Goal: Information Seeking & Learning: Understand process/instructions

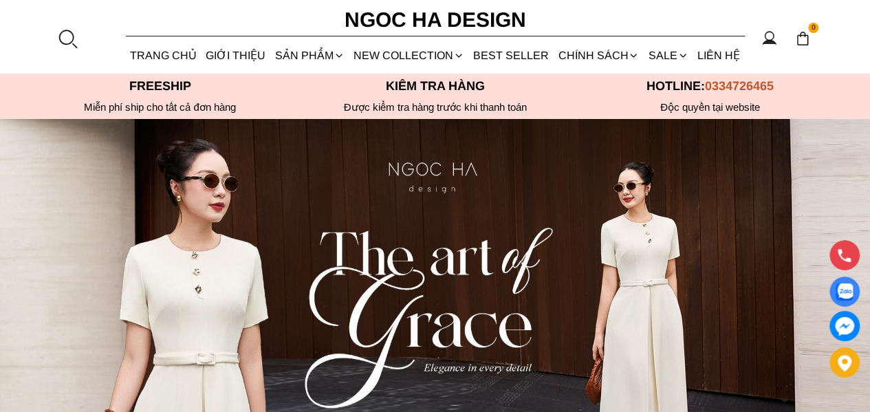
click at [659, 60] on link "SALE" at bounding box center [667, 55] width 49 height 36
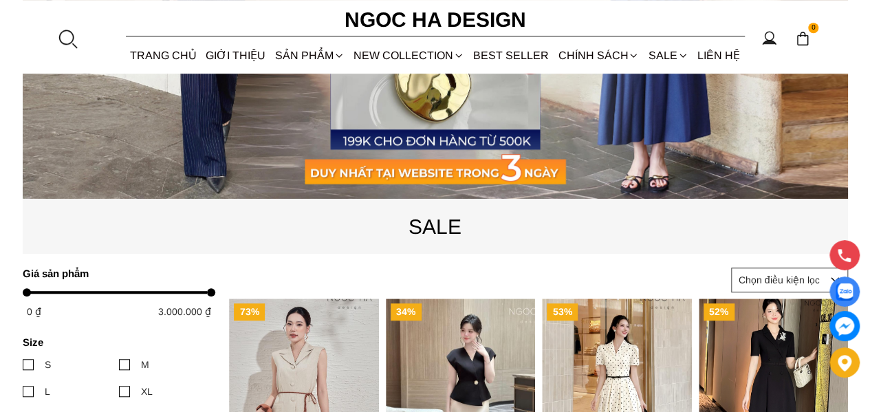
scroll to position [550, 0]
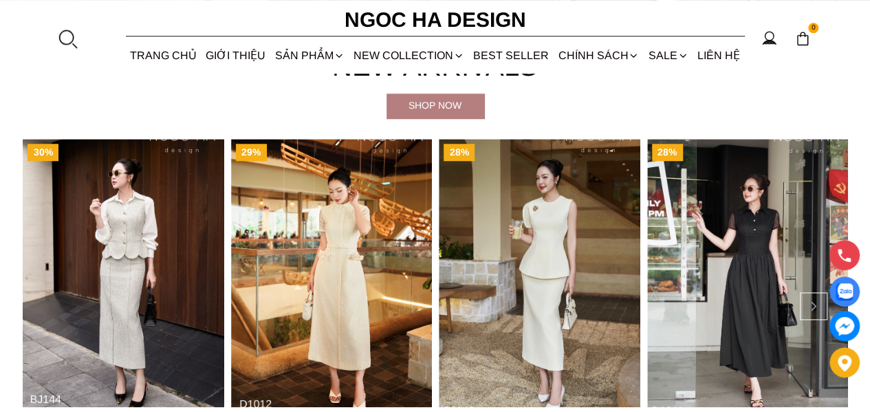
scroll to position [481, 0]
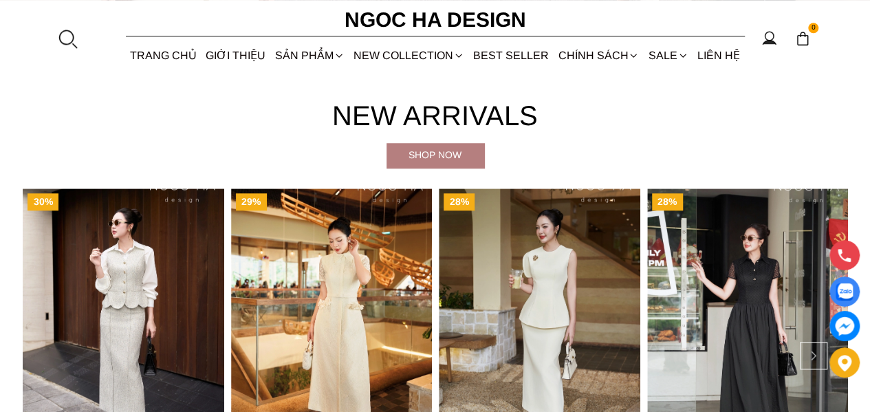
click at [0, 0] on link "Chính sách hạng thành viên" at bounding box center [0, 0] width 0 height 0
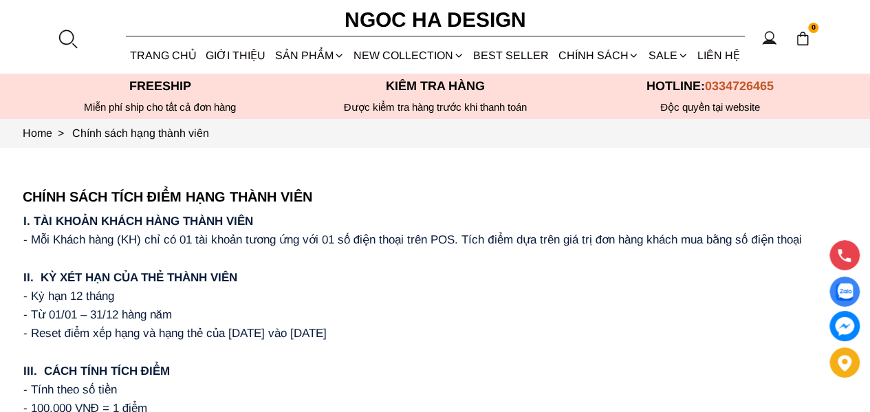
click at [71, 36] on div at bounding box center [67, 38] width 21 height 21
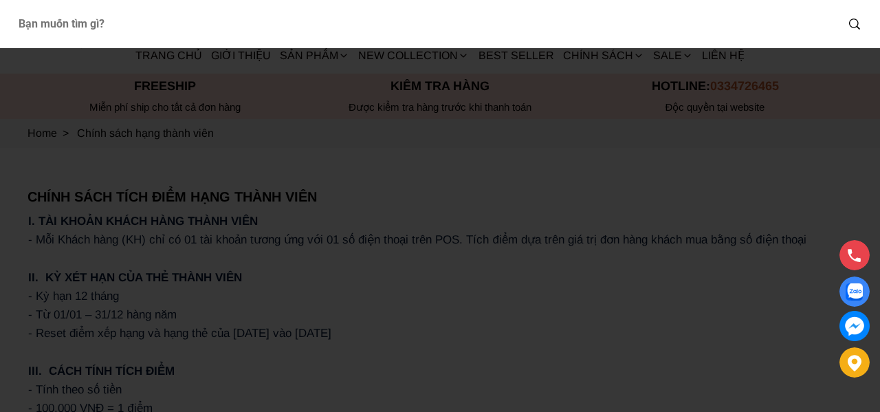
click at [80, 32] on input "Input search Bạn muốn tìm gì?" at bounding box center [421, 24] width 829 height 32
type input "d1012"
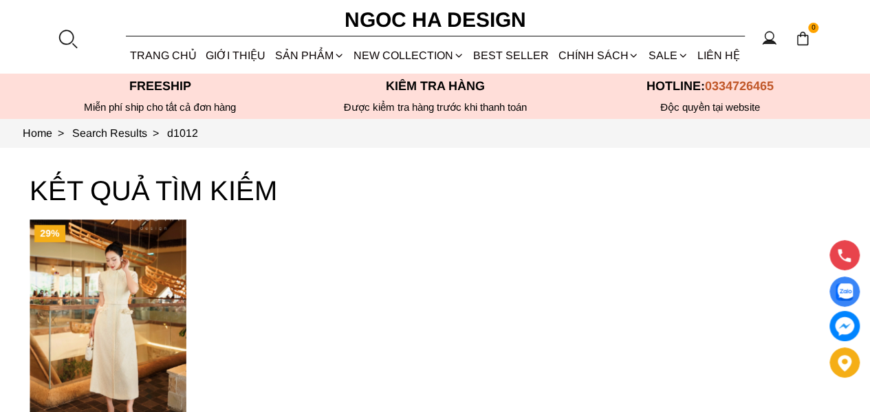
click at [91, 287] on img "Product image - Catherine Dress_ Đầm Ren Đính Hoa Túi Màu Kem D1012" at bounding box center [108, 323] width 157 height 209
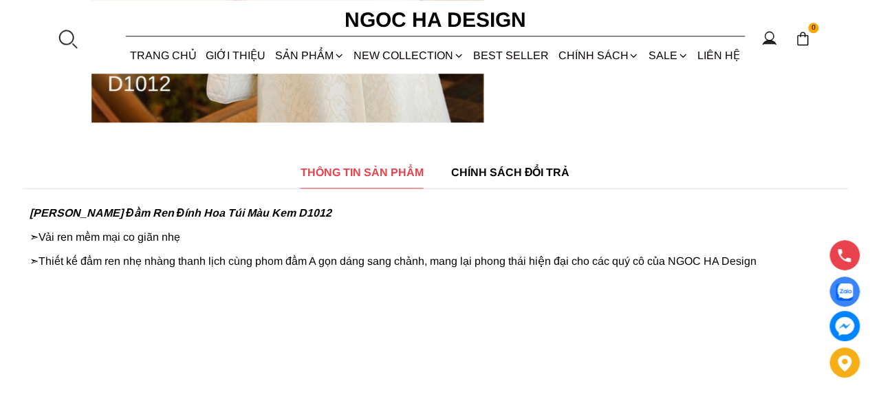
scroll to position [550, 0]
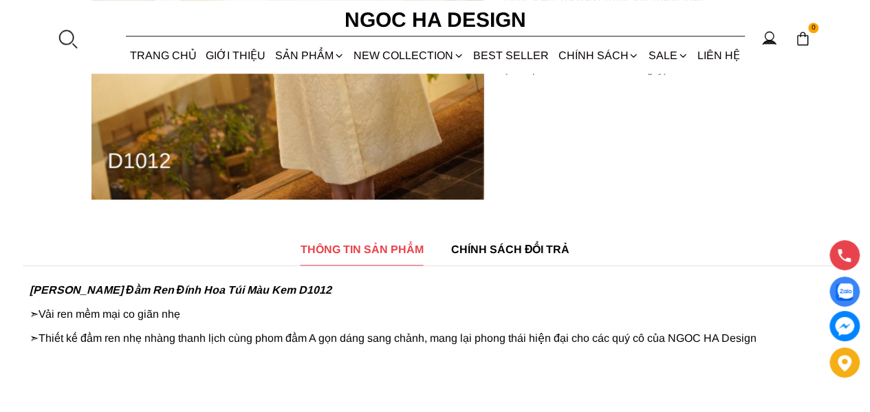
click at [468, 247] on span "CHÍNH SÁCH ĐỔI TRẢ" at bounding box center [510, 249] width 119 height 17
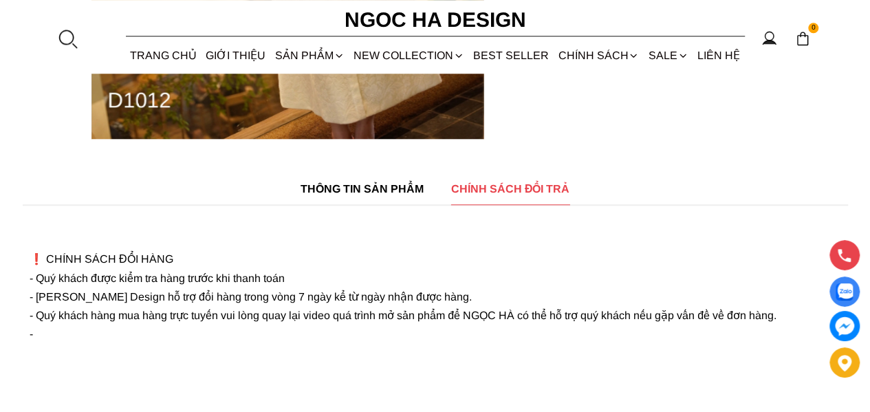
scroll to position [756, 0]
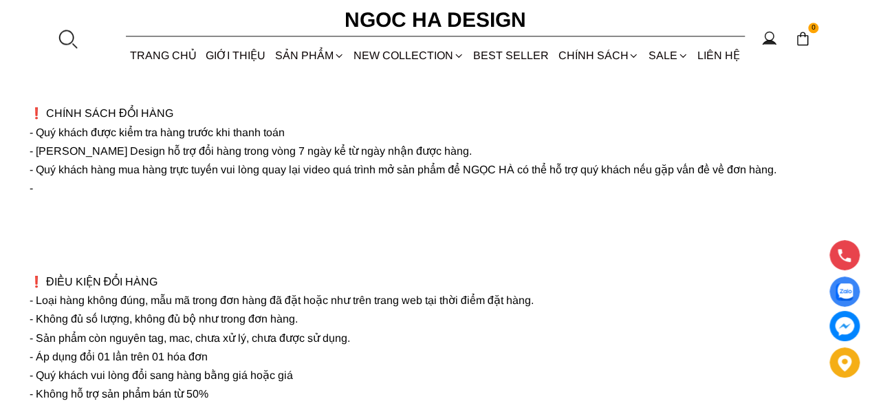
drag, startPoint x: 799, startPoint y: 191, endPoint x: 34, endPoint y: 111, distance: 769.3
click at [34, 111] on p "❗️ CHÍNH SÁCH ĐỔI HÀNG - Quý khách được kiểm tra hàng trước khi thanh toán - NG…" at bounding box center [435, 282] width 811 height 430
copy font "❗️ CHÍNH SÁCH ĐỔI HÀNG - Quý khách được kiểm tra hàng trước khi thanh toán - NG…"
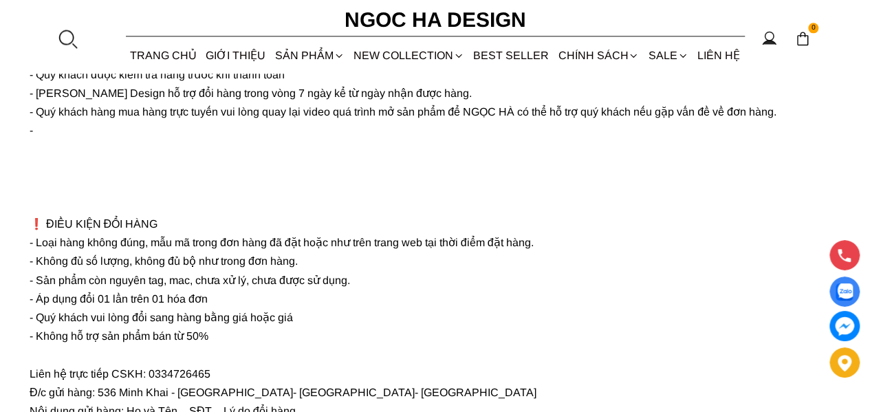
scroll to position [894, 0]
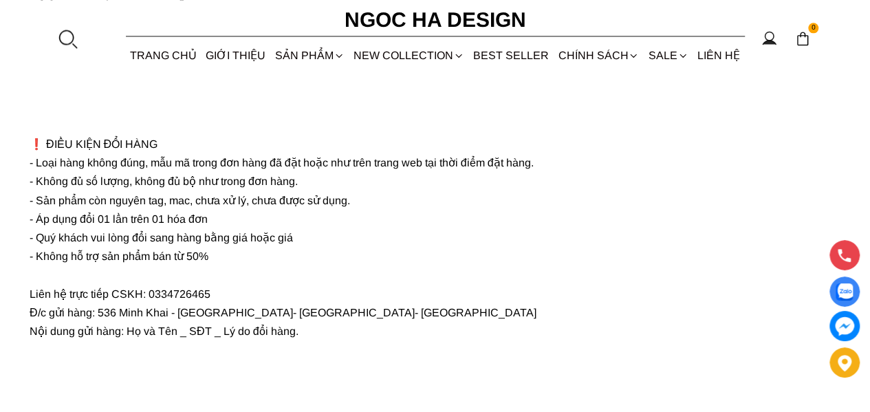
drag, startPoint x: 164, startPoint y: 261, endPoint x: 32, endPoint y: 160, distance: 166.2
click at [32, 160] on p "❗️ CHÍNH SÁCH ĐỔI HÀNG - Quý khách được kiểm tra hàng trước khi thanh toán - NG…" at bounding box center [435, 144] width 811 height 430
copy font "❗️ ĐIỀU KIỆN ĐỔI HÀNG - Loại hàng không đúng, mẫu mã trong đơn hàng đã đặt hoặc…"
click at [318, 347] on p "❗️ CHÍNH SÁCH ĐỔI HÀNG - Quý khách được kiểm tra hàng trước khi thanh toán - NG…" at bounding box center [435, 144] width 811 height 430
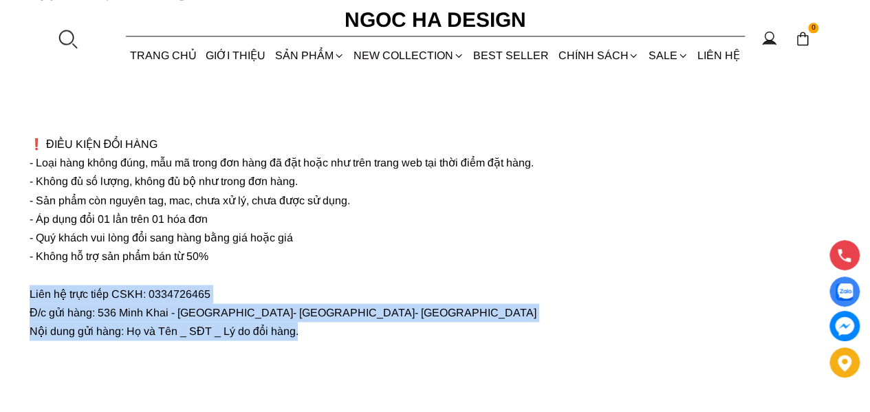
drag, startPoint x: 326, startPoint y: 354, endPoint x: 29, endPoint y: 316, distance: 299.4
click at [30, 316] on p "❗️ CHÍNH SÁCH ĐỔI HÀNG - Quý khách được kiểm tra hàng trước khi thanh toán - NG…" at bounding box center [435, 144] width 811 height 430
copy font "Liên hệ trực tiếp CSKH: 0334726465 Đ/c gửi hàng: 536 Minh Khai - [GEOGRAPHIC_DA…"
